Goal: Find specific page/section: Find specific page/section

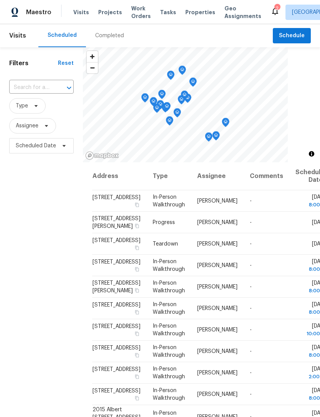
click at [270, 13] on icon at bounding box center [274, 11] width 9 height 9
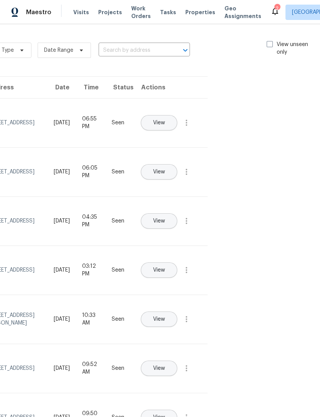
scroll to position [0, 90]
click at [271, 44] on span at bounding box center [271, 44] width 6 height 6
click at [271, 44] on input "View unseen only" at bounding box center [270, 43] width 5 height 5
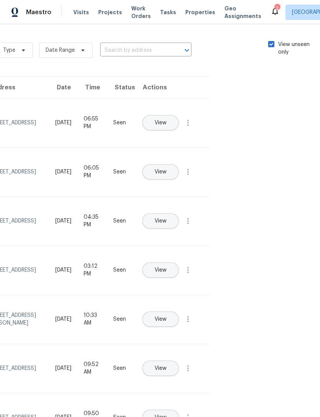
checkbox input "true"
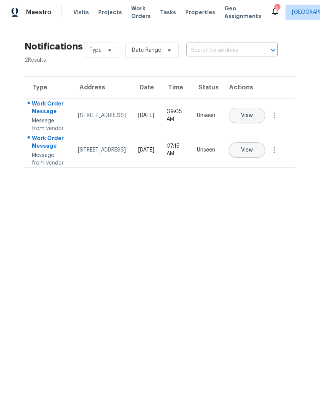
scroll to position [0, 0]
click at [187, 14] on span "Properties" at bounding box center [200, 12] width 30 height 8
